Goal: Find specific page/section: Find specific page/section

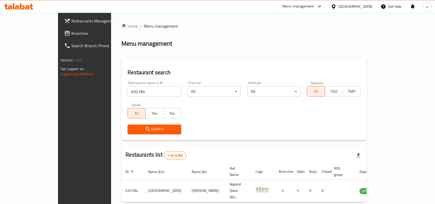
click at [373, 8] on div "[GEOGRAPHIC_DATA]" at bounding box center [352, 6] width 50 height 12
click at [366, 7] on div "[GEOGRAPHIC_DATA]" at bounding box center [356, 7] width 34 height 6
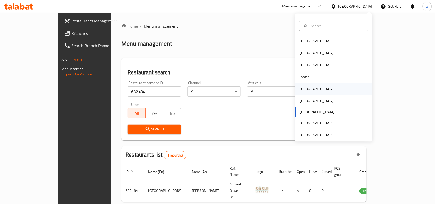
click at [302, 88] on div "[GEOGRAPHIC_DATA]" at bounding box center [317, 89] width 34 height 6
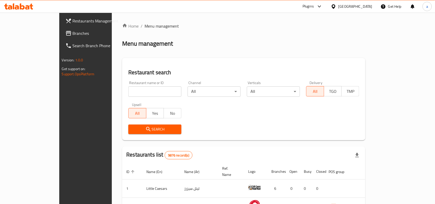
click at [128, 92] on input "search" at bounding box center [154, 91] width 53 height 10
paste input "648520"
type input "648520"
click at [73, 33] on span "Branches" at bounding box center [100, 33] width 55 height 6
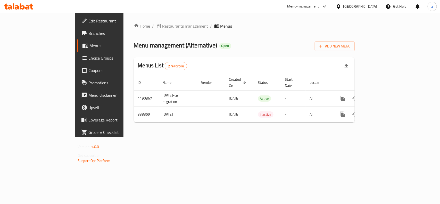
click at [163, 25] on span "Restaurants management" at bounding box center [186, 26] width 46 height 6
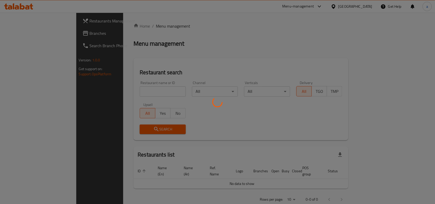
click at [119, 90] on div at bounding box center [217, 102] width 435 height 204
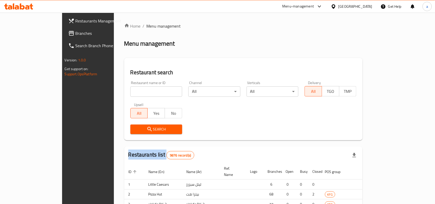
click at [124, 90] on div "Home / Menu management Menu management Restaurant search Restaurant name or ID …" at bounding box center [243, 159] width 239 height 273
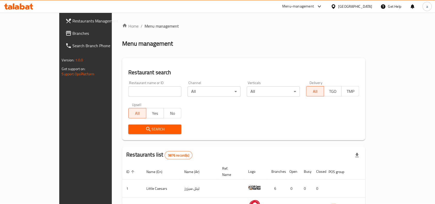
click at [128, 90] on input "search" at bounding box center [154, 91] width 53 height 10
paste input "630141"
type input "630141"
click button "Search" at bounding box center [154, 130] width 53 height 10
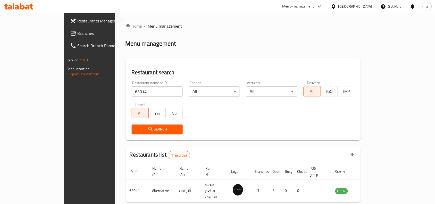
click at [363, 6] on div "[GEOGRAPHIC_DATA]" at bounding box center [356, 7] width 34 height 6
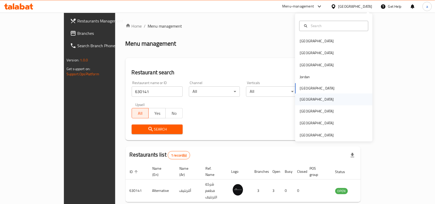
click at [303, 100] on div "[GEOGRAPHIC_DATA]" at bounding box center [317, 99] width 34 height 6
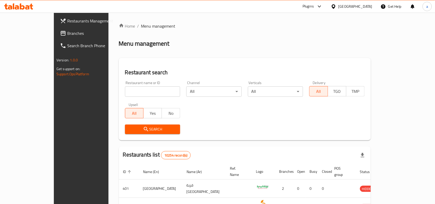
click at [67, 32] on span "Branches" at bounding box center [94, 33] width 55 height 6
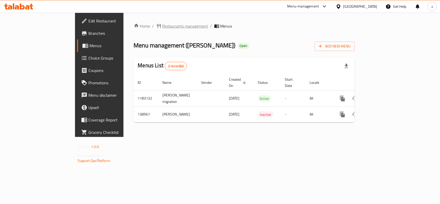
click at [163, 26] on span "Restaurants management" at bounding box center [186, 26] width 46 height 6
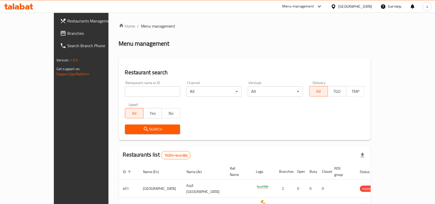
click at [125, 92] on input "search" at bounding box center [152, 91] width 55 height 10
paste input "611773"
type input "611773"
click button "Search" at bounding box center [152, 130] width 55 height 10
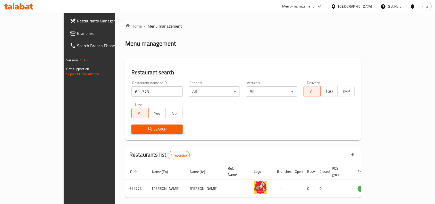
drag, startPoint x: 364, startPoint y: 2, endPoint x: 363, endPoint y: 10, distance: 8.1
click at [364, 2] on div "[GEOGRAPHIC_DATA]" at bounding box center [352, 6] width 50 height 12
click at [368, 10] on div "[GEOGRAPHIC_DATA]" at bounding box center [352, 6] width 50 height 12
click at [368, 7] on div "[GEOGRAPHIC_DATA]" at bounding box center [356, 7] width 34 height 6
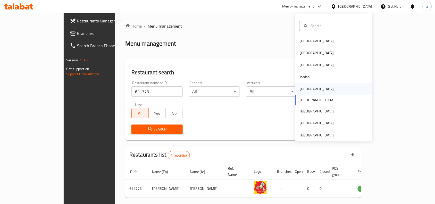
click at [306, 88] on div "[GEOGRAPHIC_DATA]" at bounding box center [317, 89] width 34 height 6
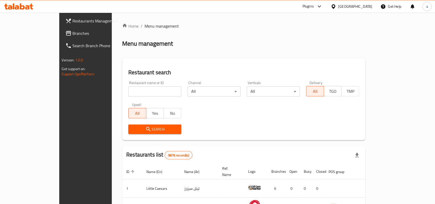
click at [73, 33] on span "Branches" at bounding box center [100, 33] width 55 height 6
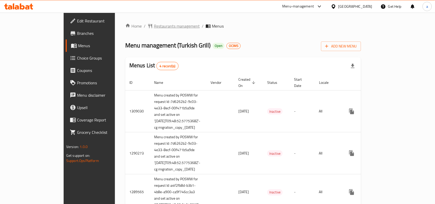
click at [154, 25] on span "Restaurants management" at bounding box center [177, 26] width 46 height 6
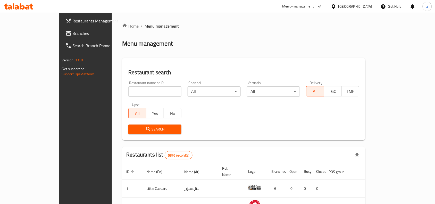
click at [128, 90] on input "search" at bounding box center [154, 91] width 53 height 10
click at [128, 94] on input "search" at bounding box center [154, 91] width 53 height 10
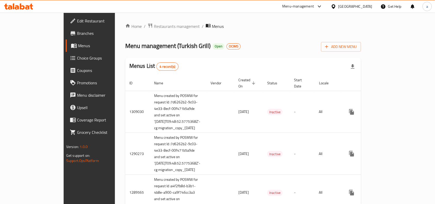
click at [154, 24] on span "Restaurants management" at bounding box center [177, 26] width 46 height 6
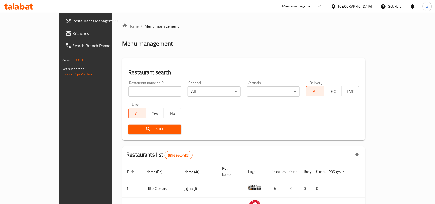
click at [128, 92] on input "search" at bounding box center [154, 91] width 53 height 10
paste input "172"
type input "172"
click button "Search" at bounding box center [154, 130] width 53 height 10
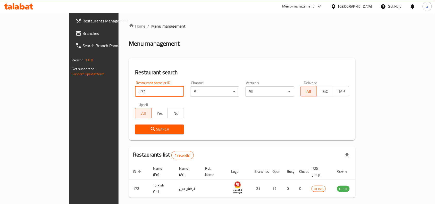
click at [364, 6] on div "[GEOGRAPHIC_DATA]" at bounding box center [356, 7] width 34 height 6
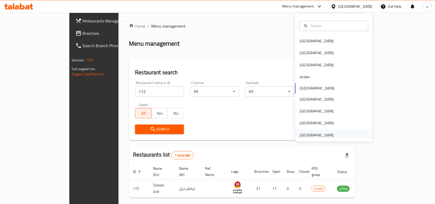
click at [305, 136] on div "[GEOGRAPHIC_DATA]" at bounding box center [317, 135] width 34 height 6
